Goal: Transaction & Acquisition: Download file/media

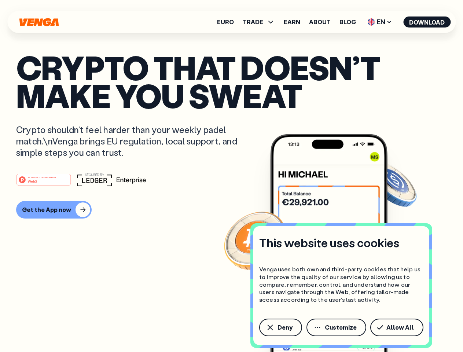
click at [232, 176] on div "#1 PRODUCT OF THE MONTH Web3" at bounding box center [231, 179] width 431 height 13
click at [280, 328] on span "Deny" at bounding box center [285, 328] width 15 height 6
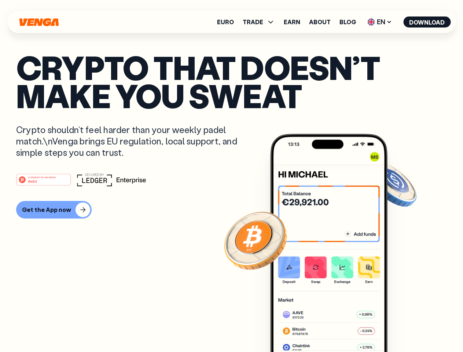
click at [337, 328] on img at bounding box center [328, 257] width 117 height 246
click at [398, 328] on article "Crypto that doesn’t make you sweat Crypto shouldn’t feel harder than your weekl…" at bounding box center [231, 190] width 431 height 275
click at [261, 22] on span "TRADE" at bounding box center [253, 22] width 21 height 6
click at [380, 22] on span "EN" at bounding box center [380, 22] width 30 height 12
click at [427, 22] on button "Download" at bounding box center [427, 22] width 47 height 11
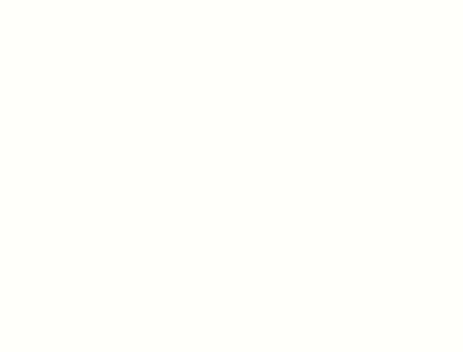
click at [232, 0] on html "This website uses cookies Venga uses both own and third-party cookies that help…" at bounding box center [231, 0] width 463 height 0
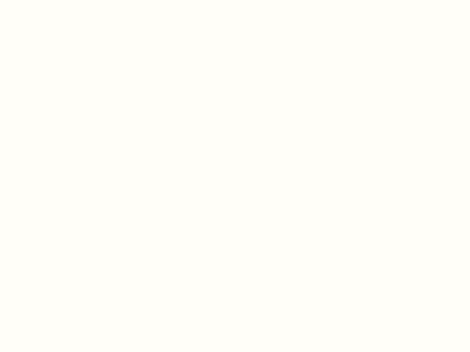
click at [53, 0] on html "This website uses cookies Venga uses both own and third-party cookies that help…" at bounding box center [235, 0] width 470 height 0
click at [45, 0] on html "This website uses cookies Venga uses both own and third-party cookies that help…" at bounding box center [235, 0] width 470 height 0
